Goal: Task Accomplishment & Management: Use online tool/utility

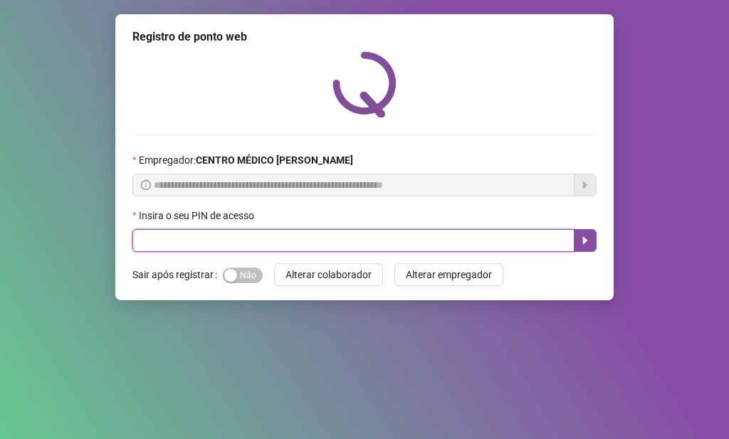
click at [291, 239] on input "text" at bounding box center [353, 240] width 442 height 23
type input "*****"
click at [587, 245] on icon "caret-right" at bounding box center [584, 240] width 11 height 11
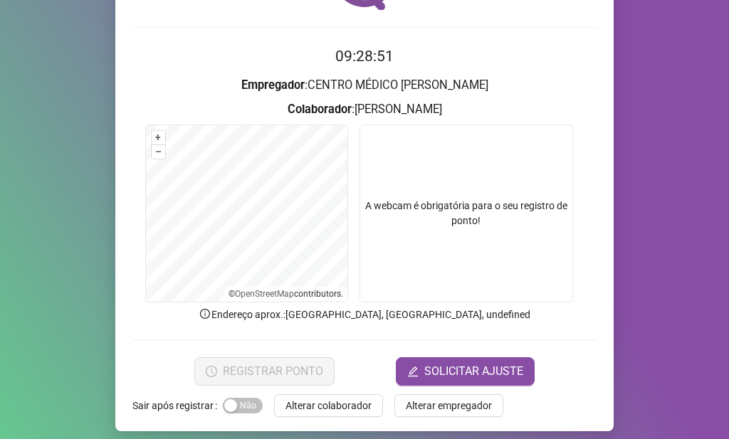
scroll to position [117, 0]
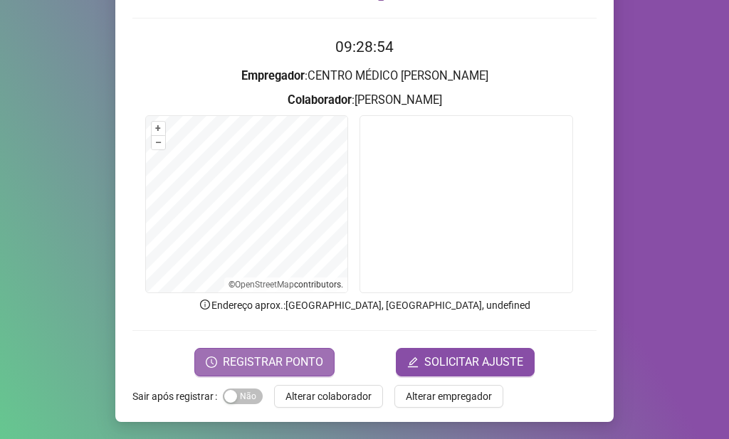
click at [286, 361] on span "REGISTRAR PONTO" at bounding box center [273, 362] width 100 height 17
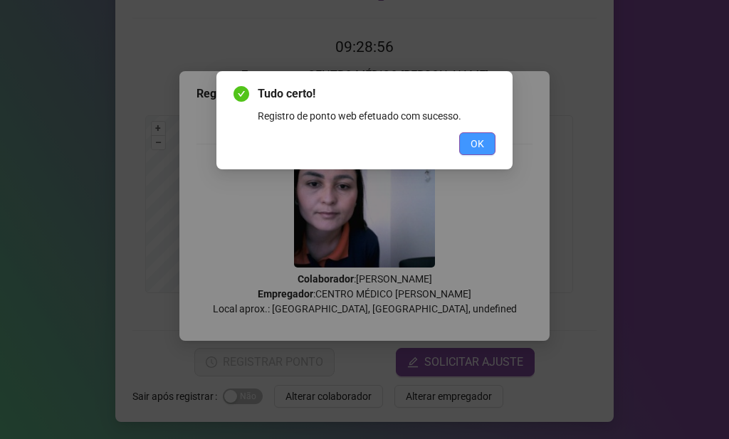
click at [487, 142] on button "OK" at bounding box center [477, 143] width 36 height 23
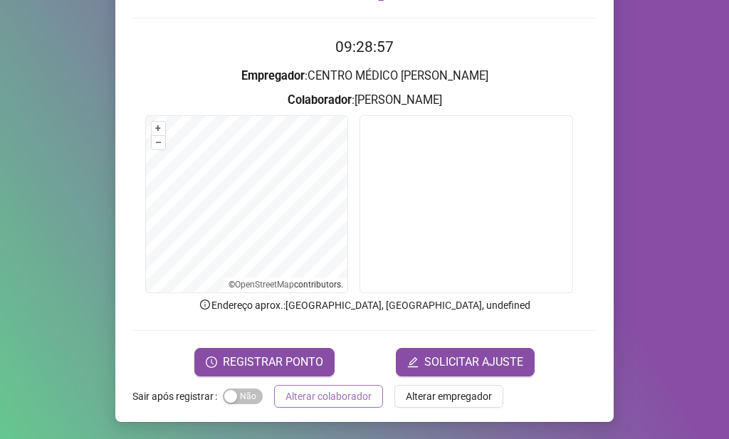
click at [356, 392] on span "Alterar colaborador" at bounding box center [328, 396] width 86 height 16
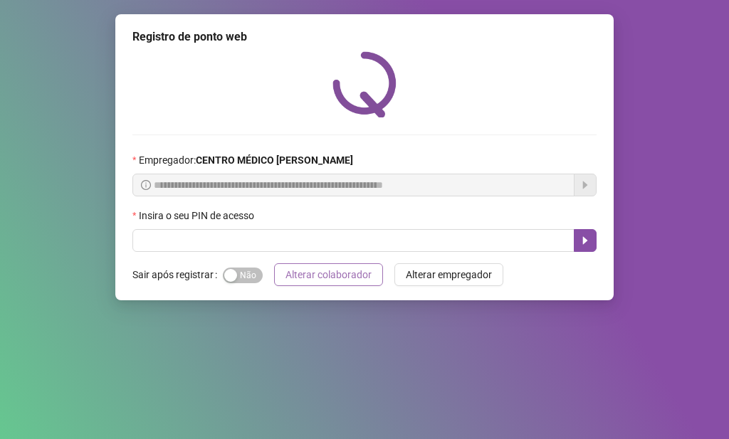
scroll to position [0, 0]
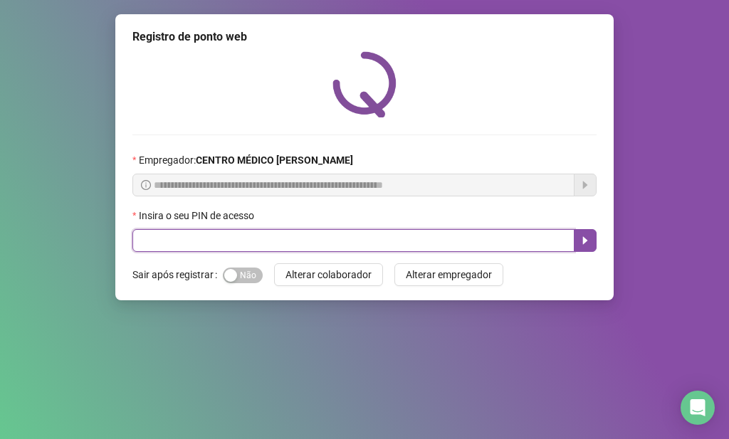
click at [531, 240] on input "text" at bounding box center [353, 240] width 442 height 23
type input "*****"
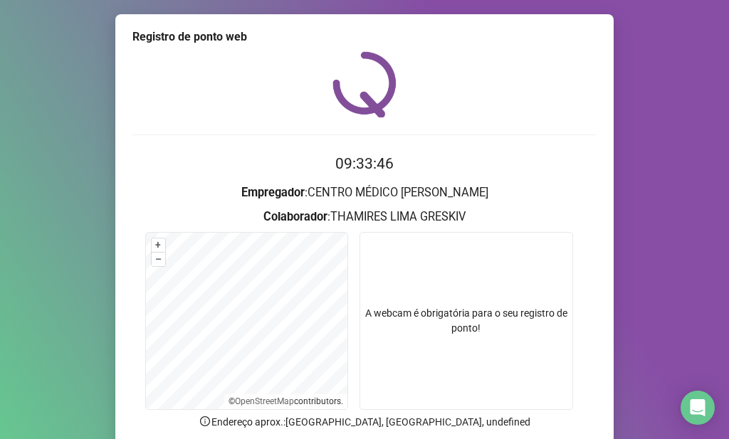
scroll to position [117, 0]
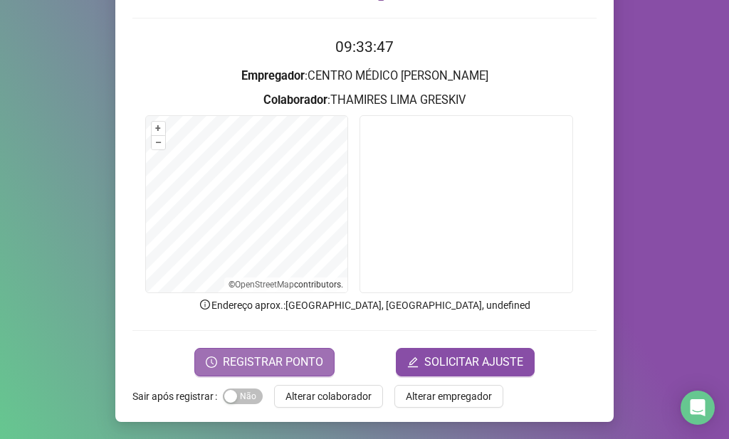
click at [262, 354] on span "REGISTRAR PONTO" at bounding box center [273, 362] width 100 height 17
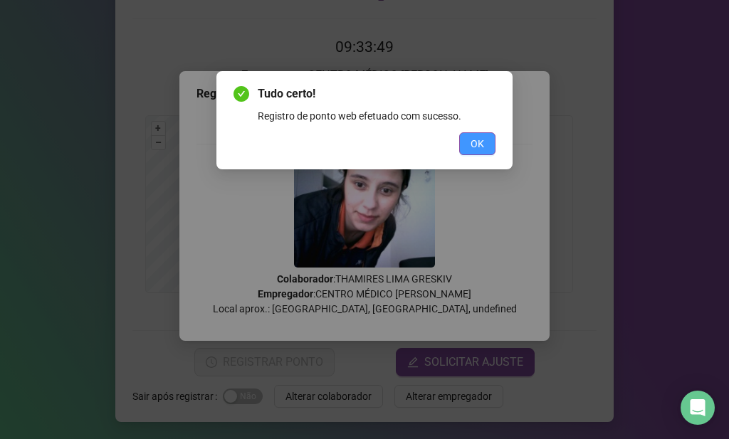
click at [489, 147] on button "OK" at bounding box center [477, 143] width 36 height 23
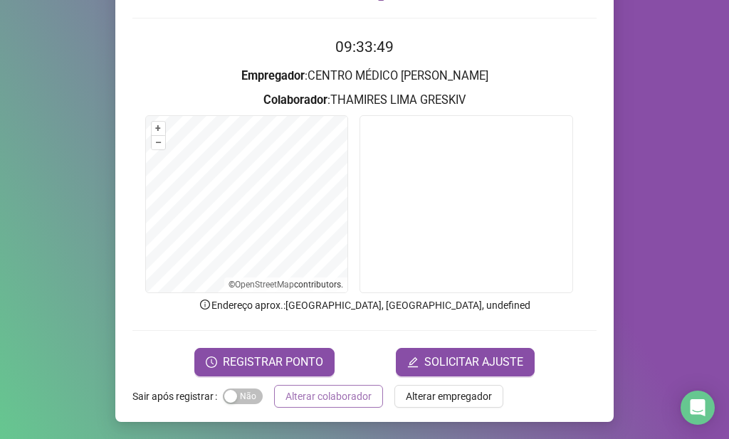
click at [366, 402] on button "Alterar colaborador" at bounding box center [328, 396] width 109 height 23
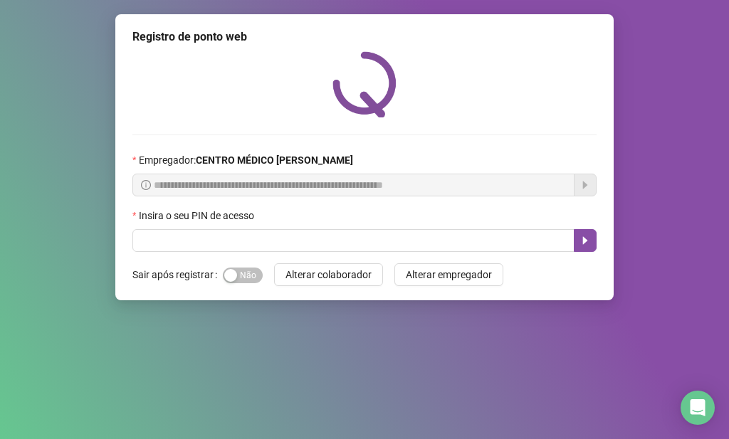
drag, startPoint x: 635, startPoint y: 356, endPoint x: 607, endPoint y: 364, distance: 29.7
click at [635, 357] on div "**********" at bounding box center [364, 219] width 729 height 439
